Goal: Navigation & Orientation: Find specific page/section

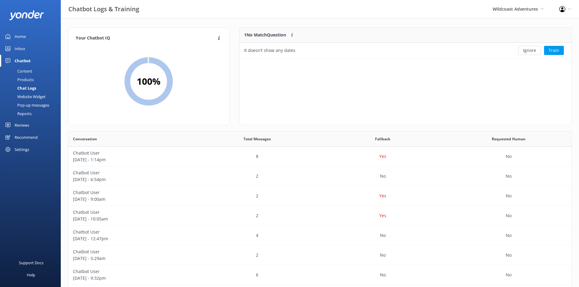
scroll to position [208, 498]
click at [532, 50] on button "Ignore" at bounding box center [529, 50] width 23 height 9
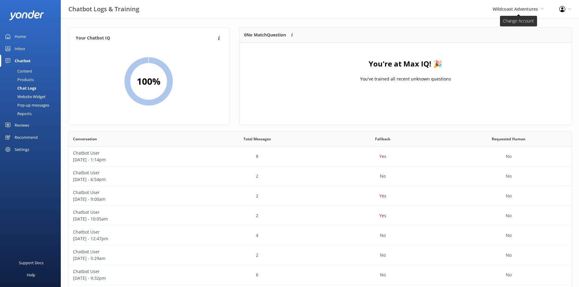
click at [523, 9] on span "Wildcoast Adventures" at bounding box center [514, 9] width 45 height 6
click at [511, 46] on link "[PERSON_NAME] River Whale Watching" at bounding box center [521, 43] width 61 height 20
